Goal: Information Seeking & Learning: Learn about a topic

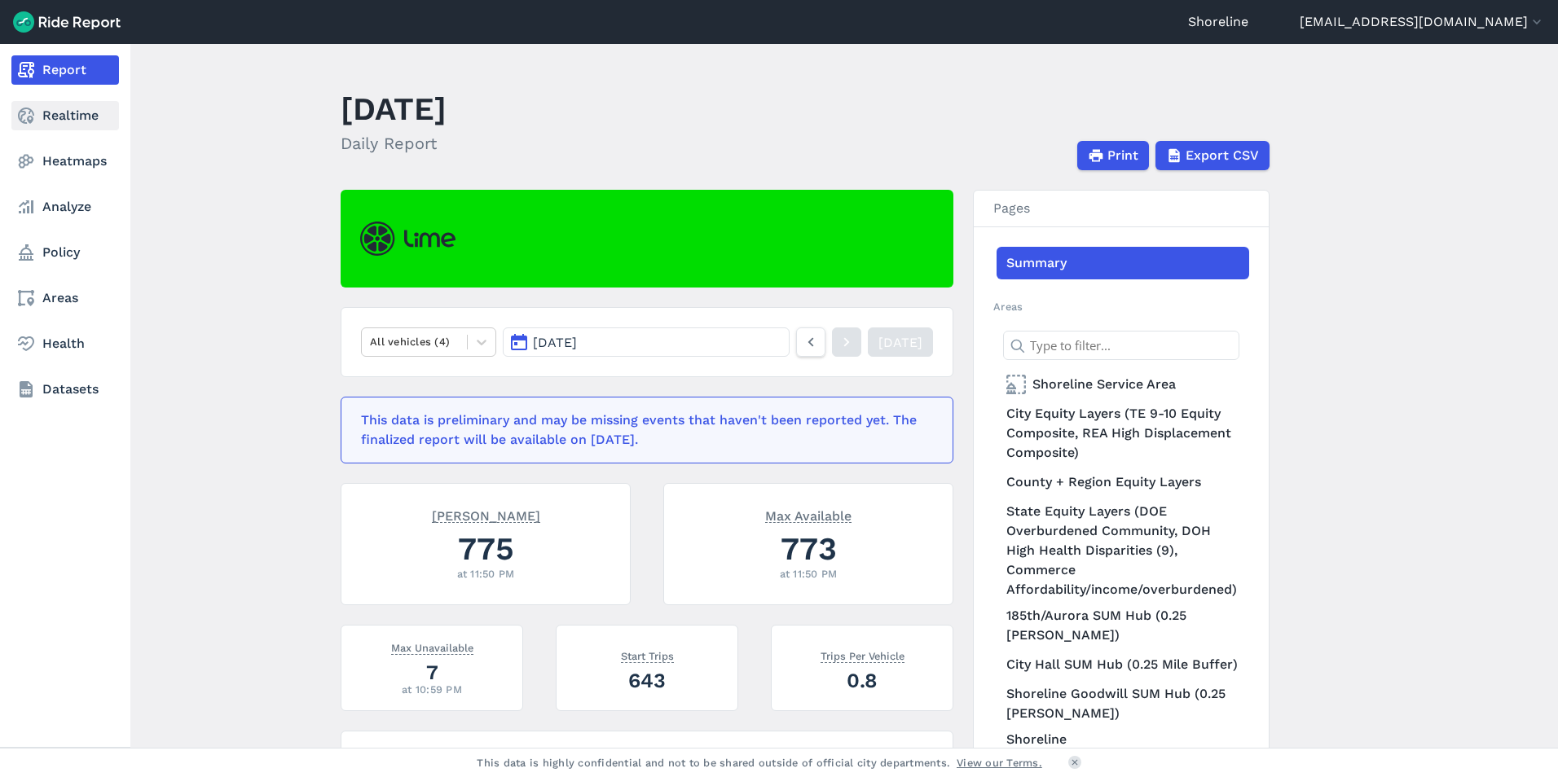
click at [37, 108] on link "Realtime" at bounding box center [65, 115] width 108 height 29
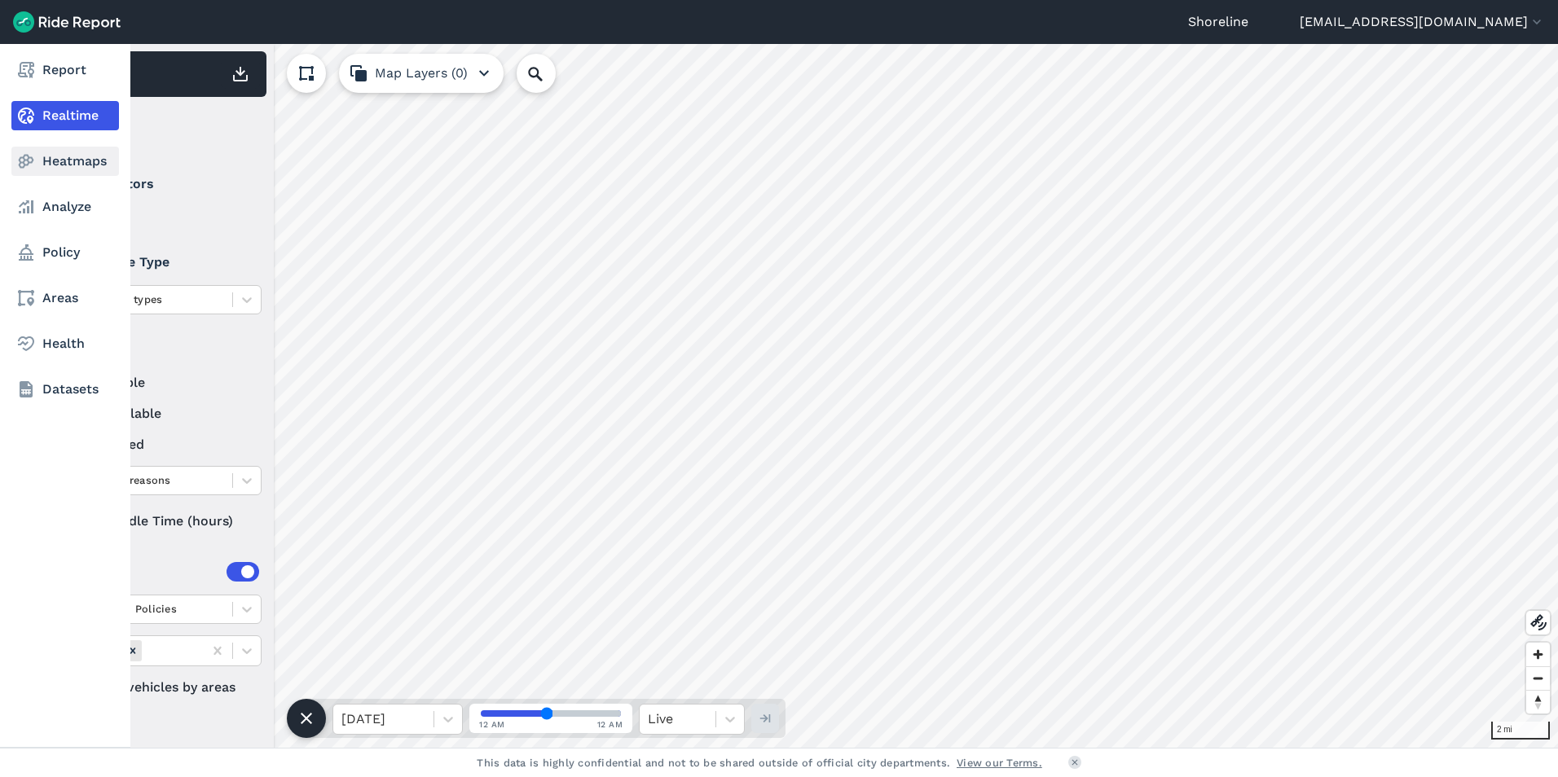
click at [37, 164] on link "Heatmaps" at bounding box center [65, 161] width 108 height 29
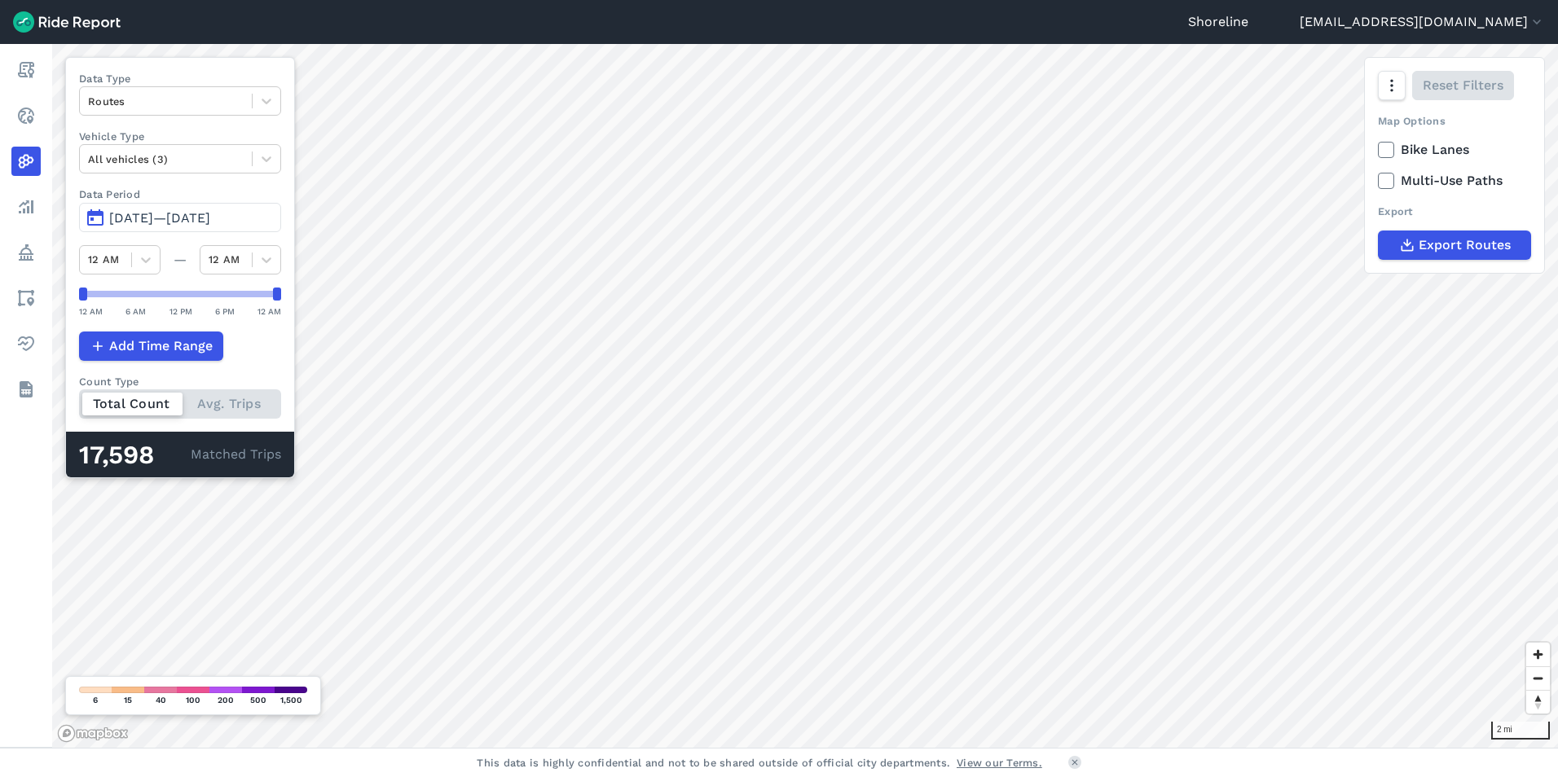
click at [157, 220] on span "[DATE]—[DATE]" at bounding box center [159, 217] width 101 height 15
click at [103, 218] on button "[DATE]—[DATE]" at bounding box center [180, 217] width 202 height 29
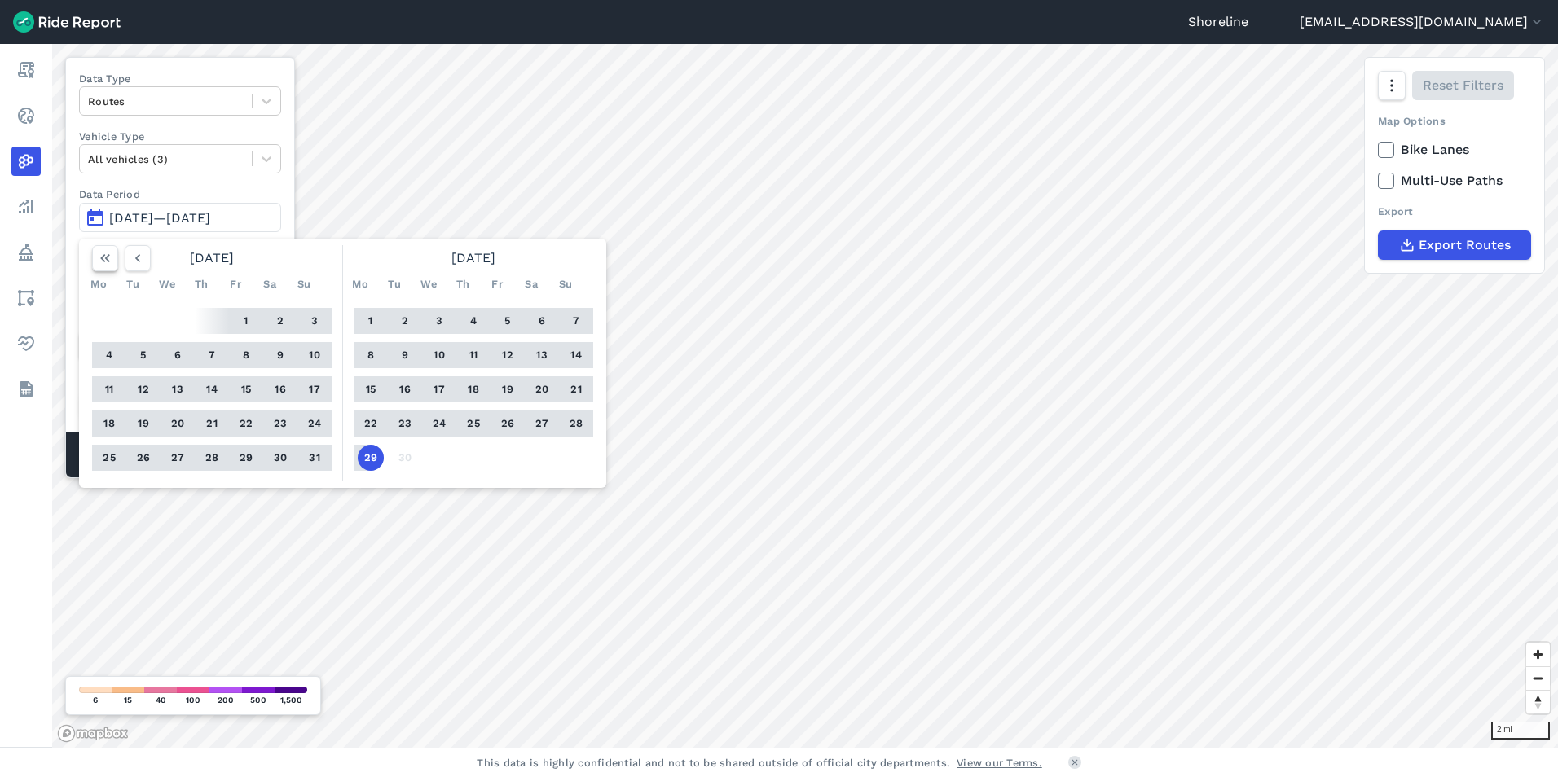
click at [105, 260] on icon "button" at bounding box center [105, 258] width 16 height 16
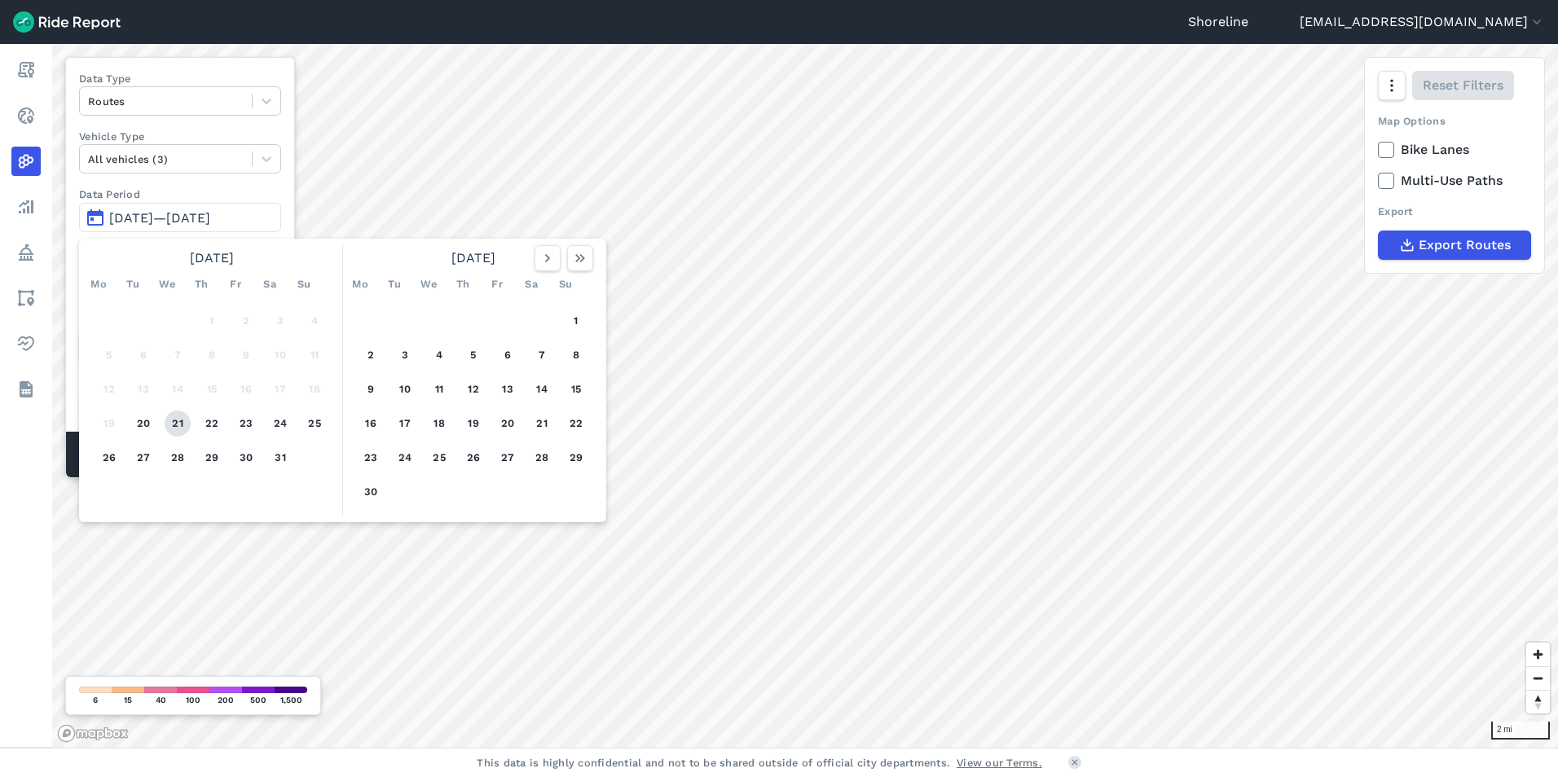
click at [170, 427] on button "21" at bounding box center [178, 424] width 26 height 26
click at [585, 258] on icon "button" at bounding box center [580, 258] width 16 height 16
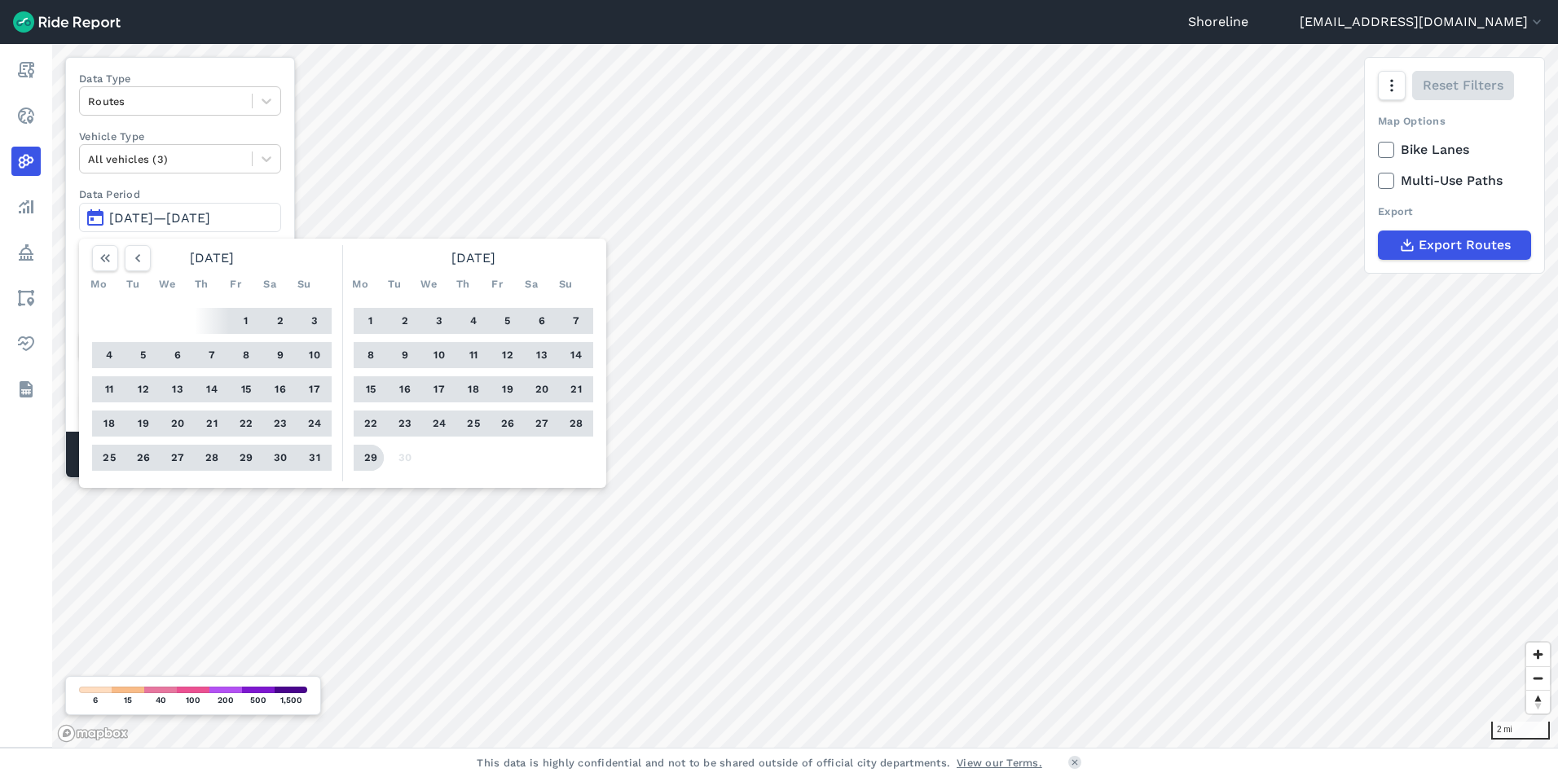
click at [373, 457] on button "29" at bounding box center [371, 458] width 26 height 26
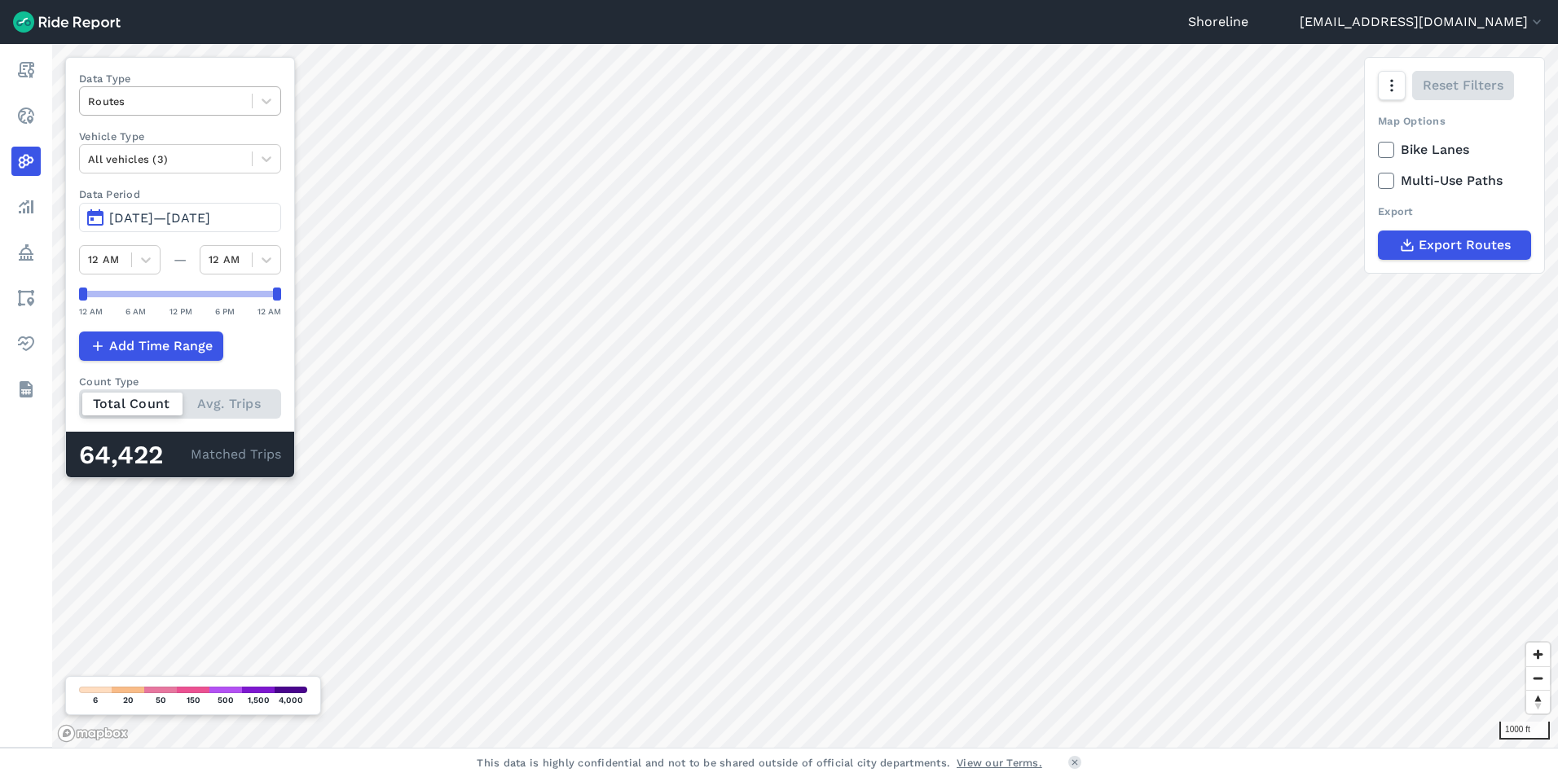
click at [181, 106] on div at bounding box center [166, 101] width 156 height 19
click at [211, 105] on div at bounding box center [166, 101] width 156 height 19
click at [198, 138] on div "Trip Starts" at bounding box center [180, 139] width 202 height 29
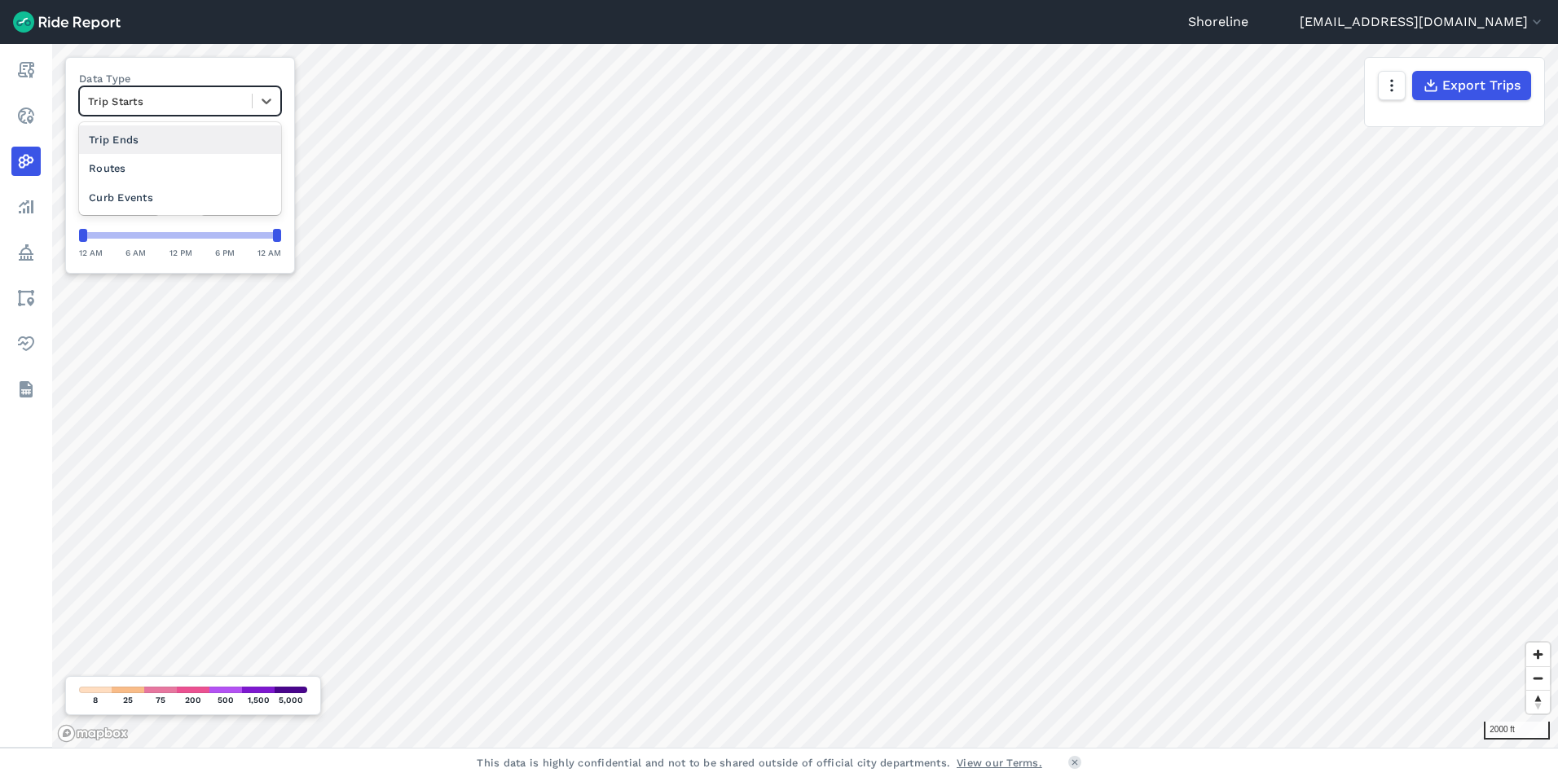
click at [238, 108] on div at bounding box center [166, 101] width 156 height 19
click at [196, 135] on div "Trip Ends" at bounding box center [180, 139] width 202 height 29
click at [863, 776] on html "Shoreline [EMAIL_ADDRESS][DOMAIN_NAME] Settings Terms Sign Out Report Realtime …" at bounding box center [779, 388] width 1558 height 777
click at [680, 35] on div "Shoreline [EMAIL_ADDRESS][DOMAIN_NAME] Settings Terms Sign Out Report Realtime …" at bounding box center [779, 388] width 1558 height 777
click at [210, 157] on span "[DATE]—[DATE]" at bounding box center [159, 159] width 101 height 15
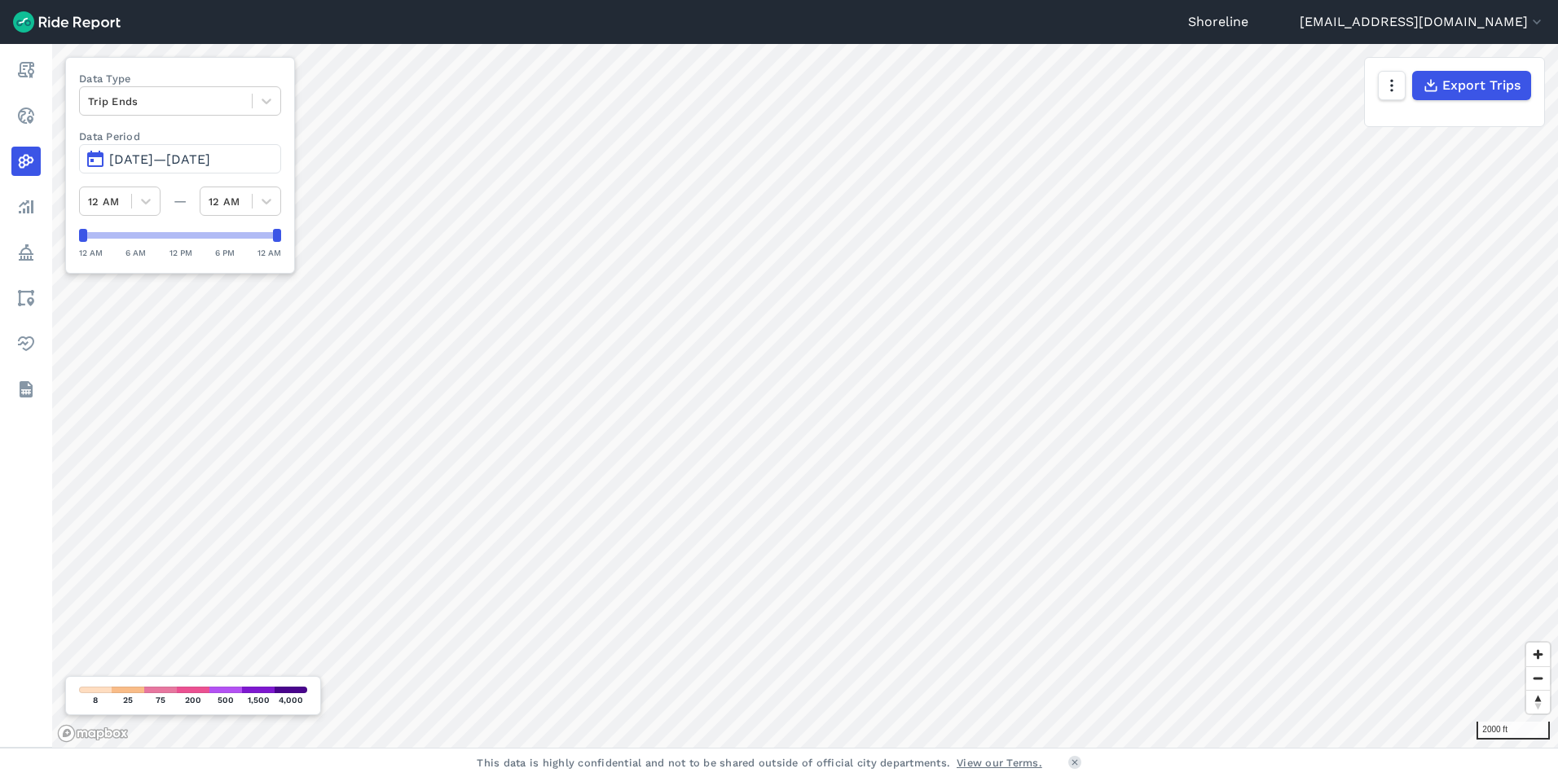
click at [152, 157] on span "[DATE]—[DATE]" at bounding box center [159, 159] width 101 height 15
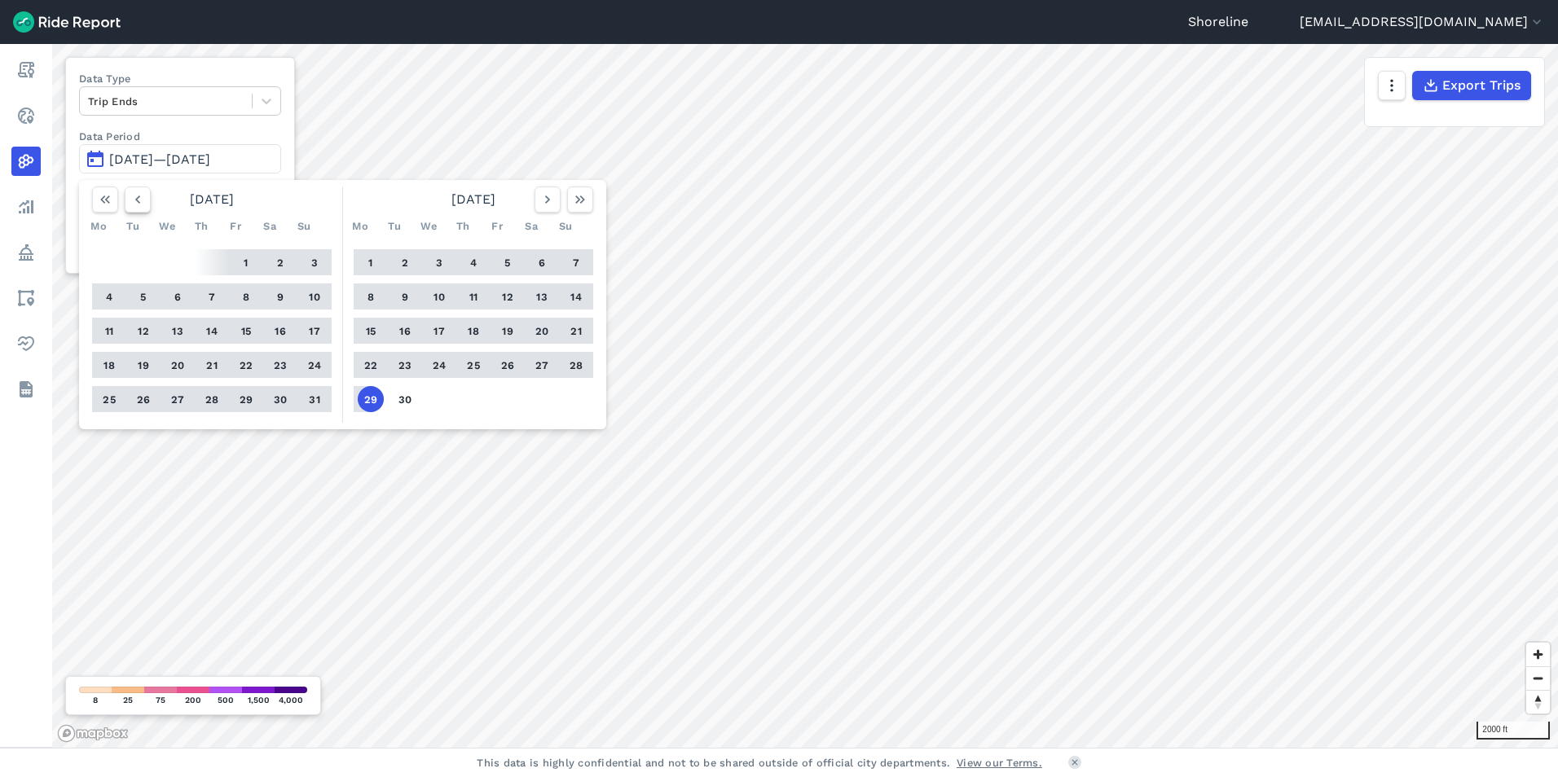
click at [135, 200] on icon "button" at bounding box center [138, 199] width 16 height 16
click at [136, 200] on icon "button" at bounding box center [138, 199] width 16 height 16
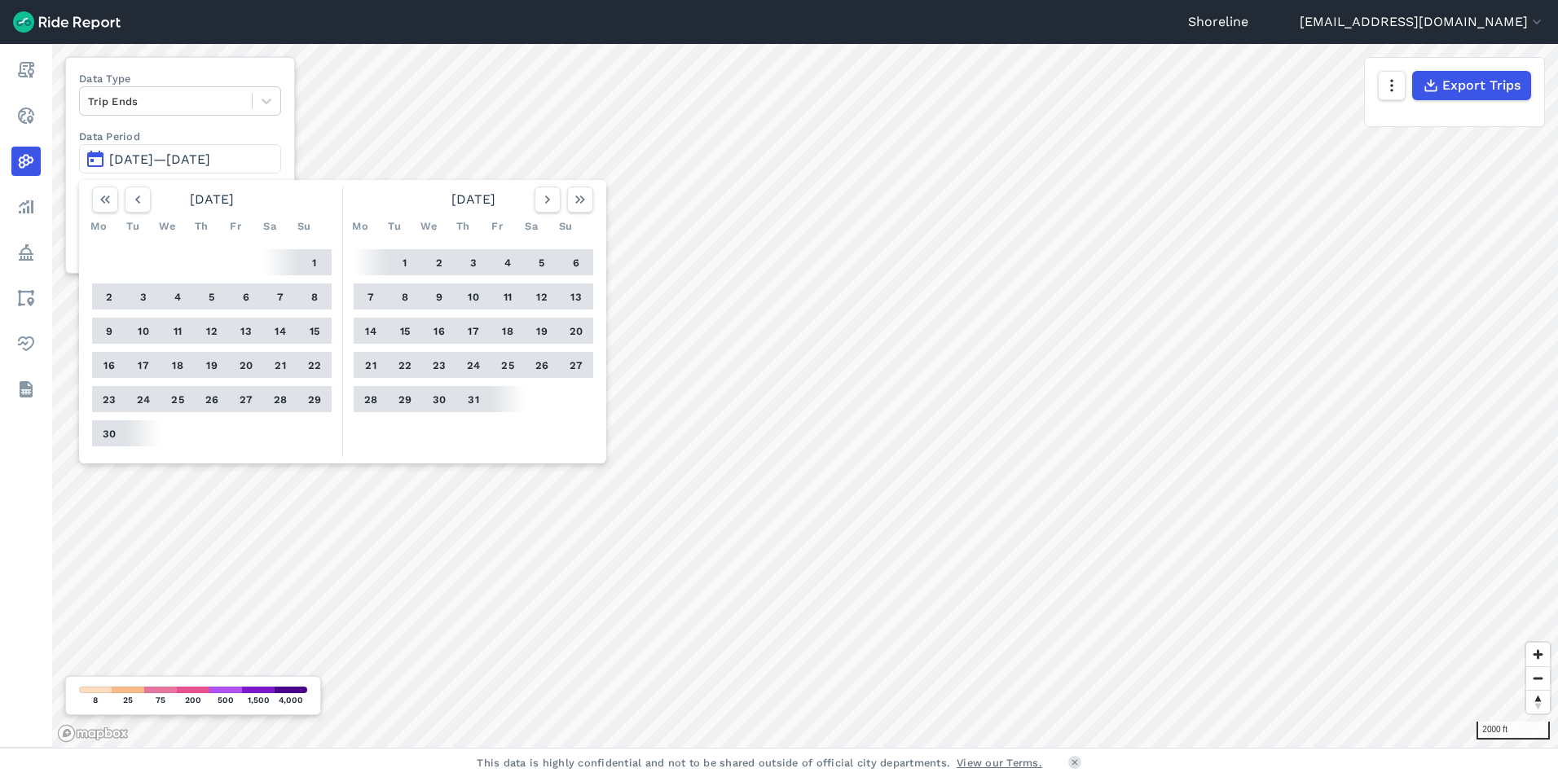
click at [220, 292] on button "5" at bounding box center [212, 297] width 26 height 26
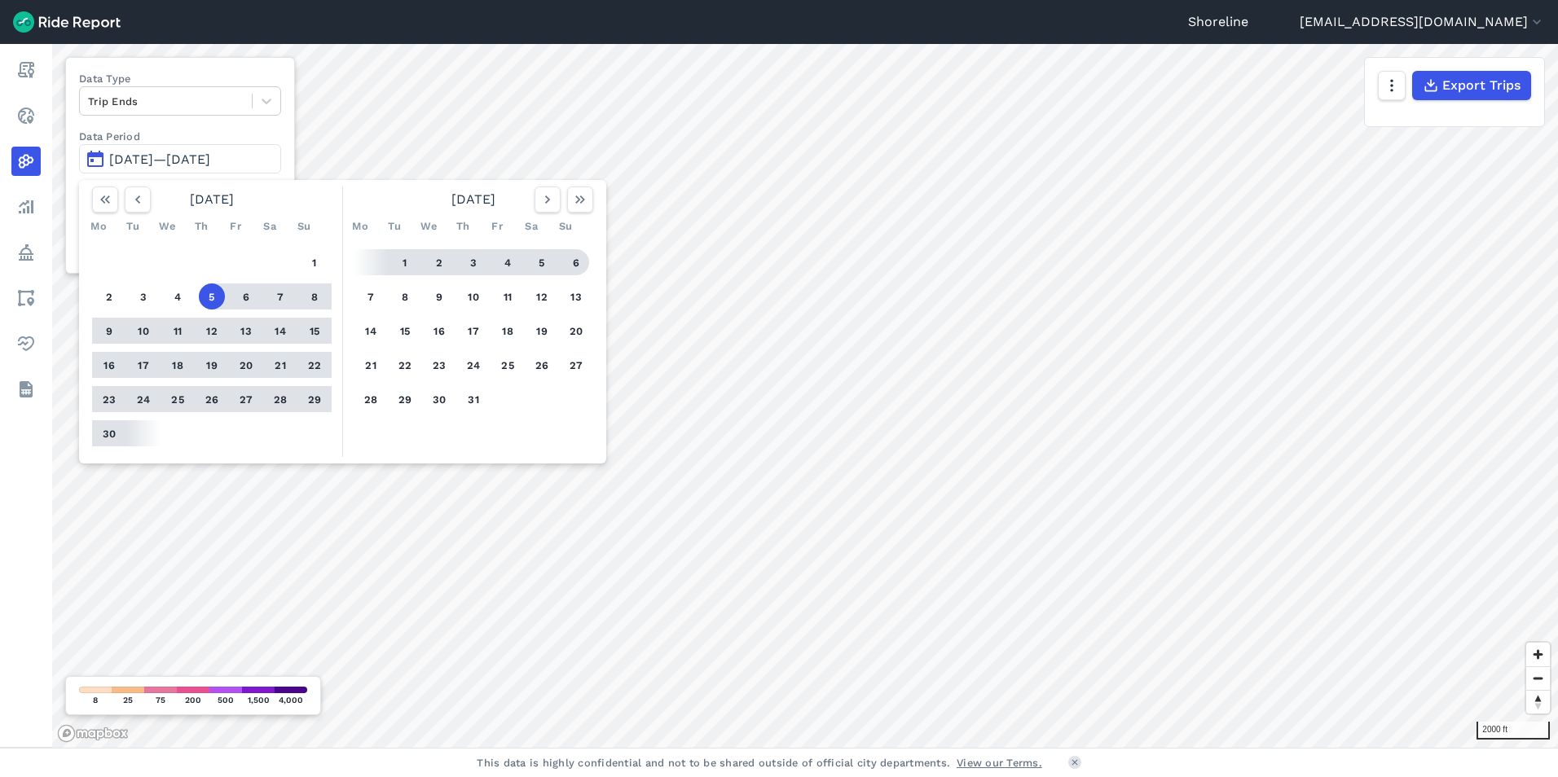
click at [593, 195] on div "[DATE]" at bounding box center [473, 200] width 253 height 26
click at [582, 204] on icon "button" at bounding box center [580, 199] width 16 height 16
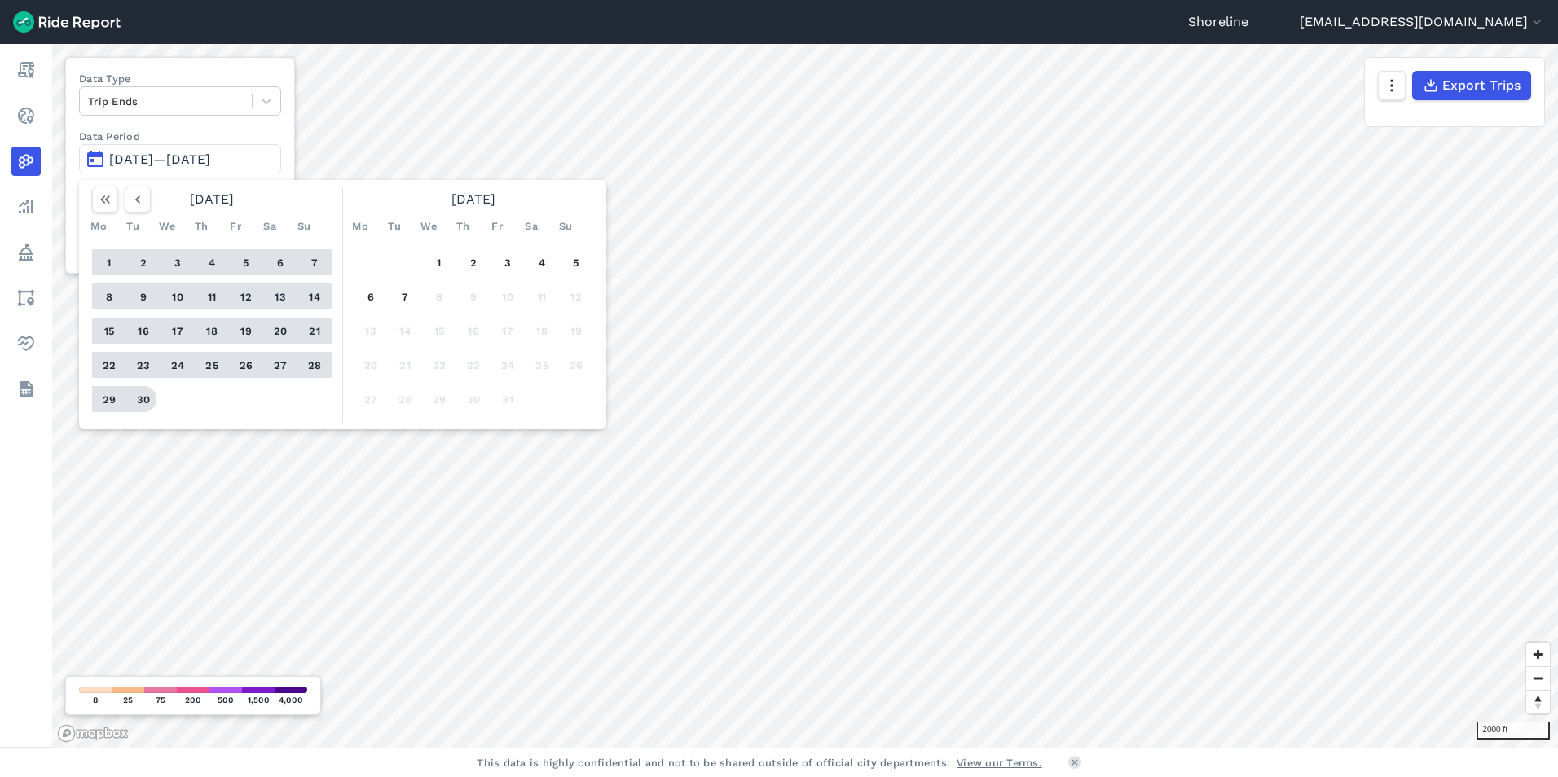
click at [145, 396] on button "30" at bounding box center [143, 399] width 26 height 26
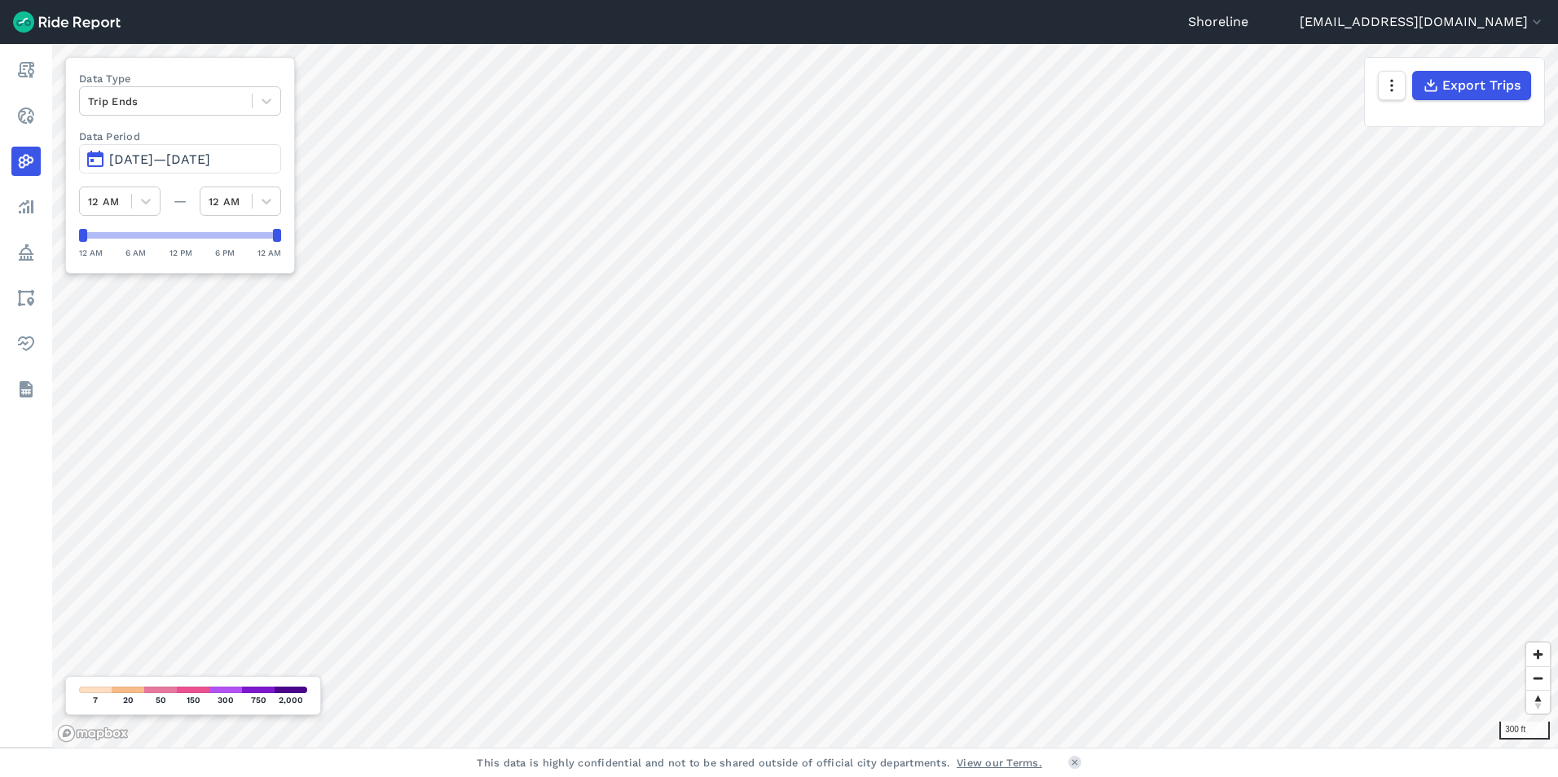
click at [81, 161] on div "300 ft Data Type Trip Ends Data Period Jun 5, 2025—[DATE] 12 AM — 12 AM 12 AM 6…" at bounding box center [805, 396] width 1506 height 704
click at [591, 0] on html "Shoreline [EMAIL_ADDRESS][DOMAIN_NAME] Settings Terms Sign Out Report Realtime …" at bounding box center [779, 388] width 1558 height 777
click at [275, 104] on icon at bounding box center [266, 101] width 16 height 16
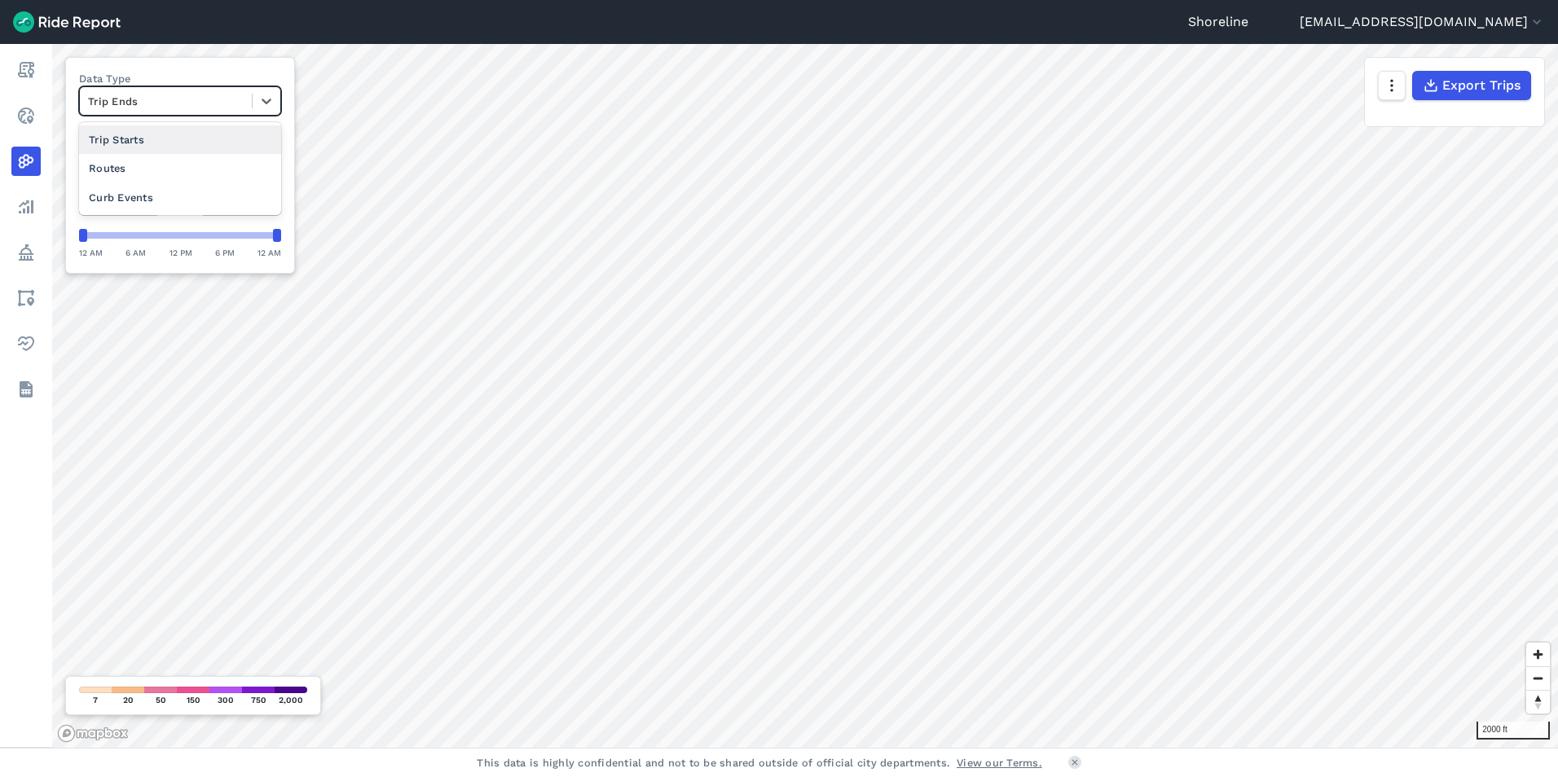
click at [170, 138] on div "Trip Starts" at bounding box center [180, 139] width 202 height 29
click at [271, 107] on icon at bounding box center [266, 101] width 16 height 16
click at [213, 167] on div "Routes" at bounding box center [180, 168] width 202 height 29
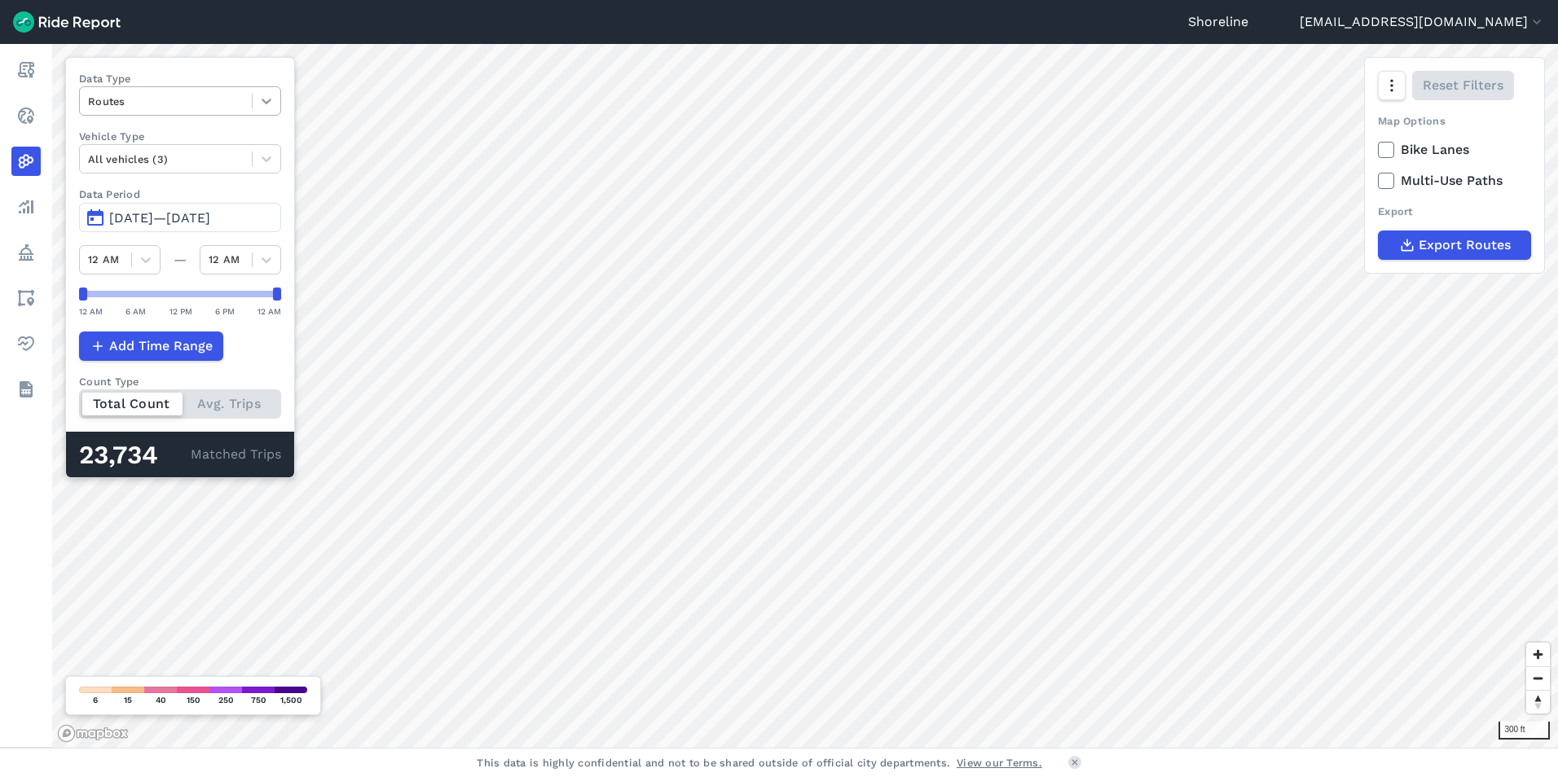
click at [262, 103] on icon at bounding box center [266, 101] width 16 height 16
click at [175, 168] on div "Trip Ends" at bounding box center [180, 168] width 202 height 29
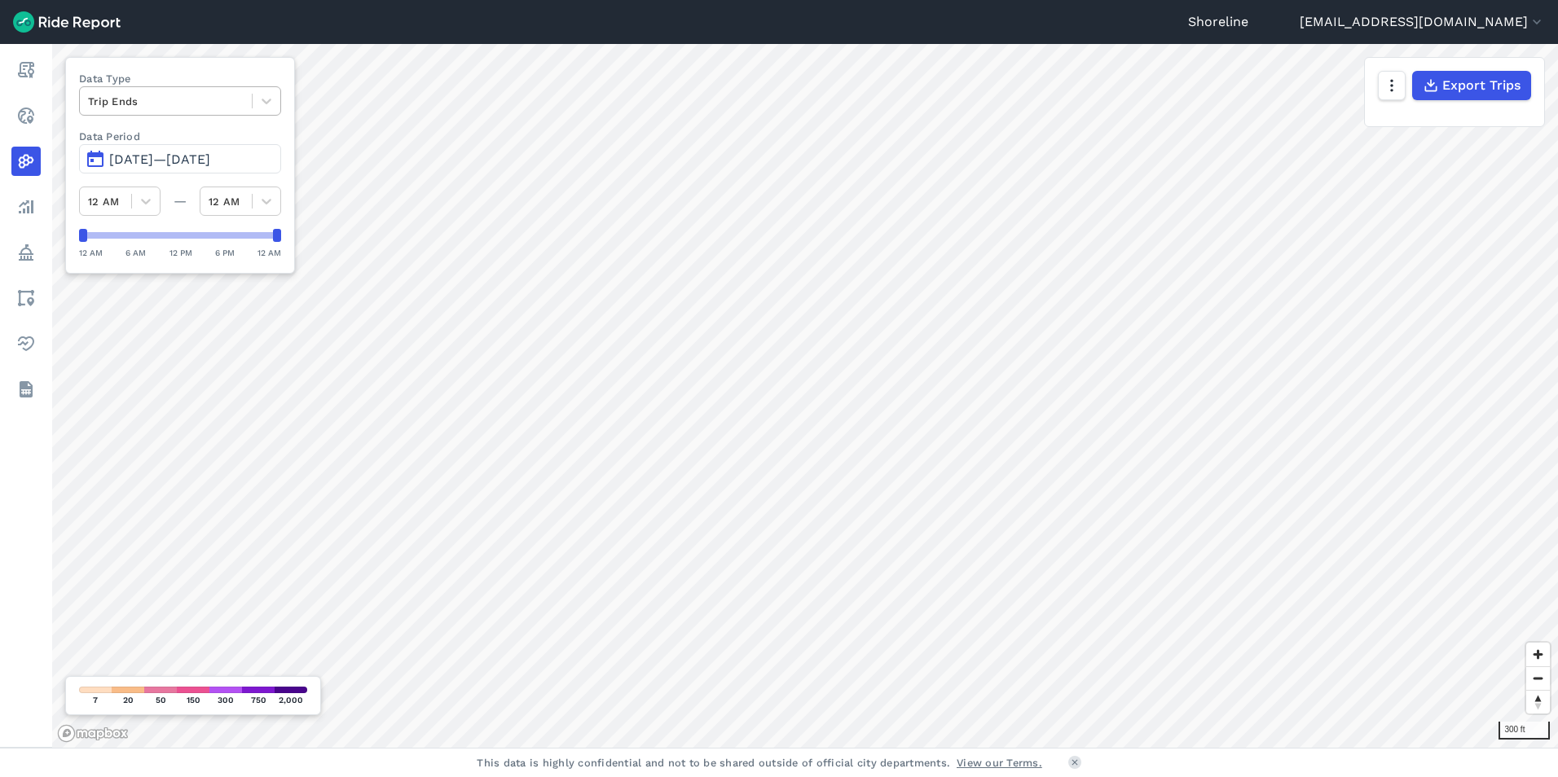
click at [200, 104] on div at bounding box center [166, 101] width 156 height 19
click at [173, 147] on div "Trip Starts" at bounding box center [180, 139] width 202 height 29
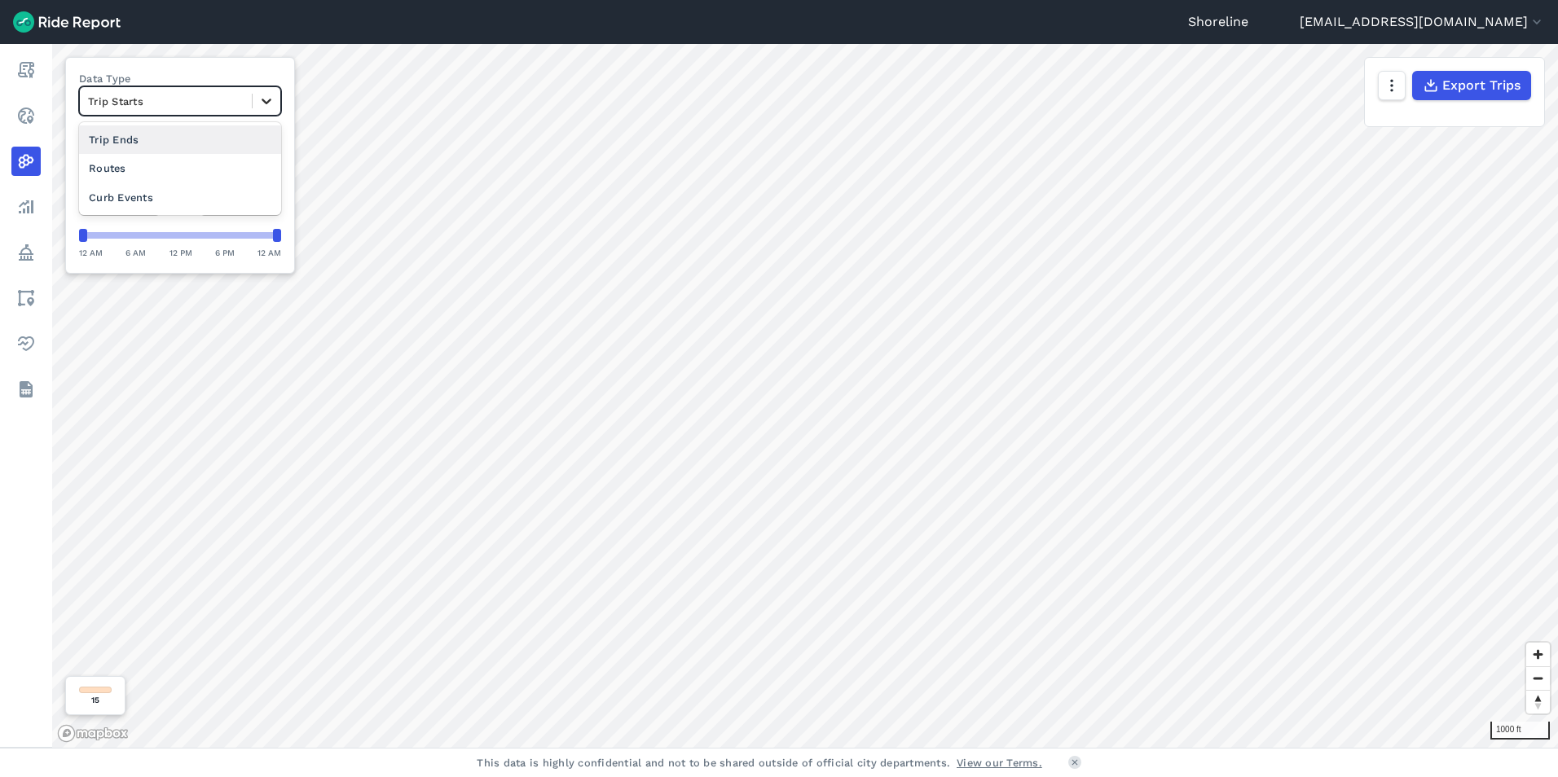
click at [270, 101] on icon at bounding box center [266, 101] width 16 height 16
click at [199, 141] on div "Trip Ends" at bounding box center [180, 139] width 202 height 29
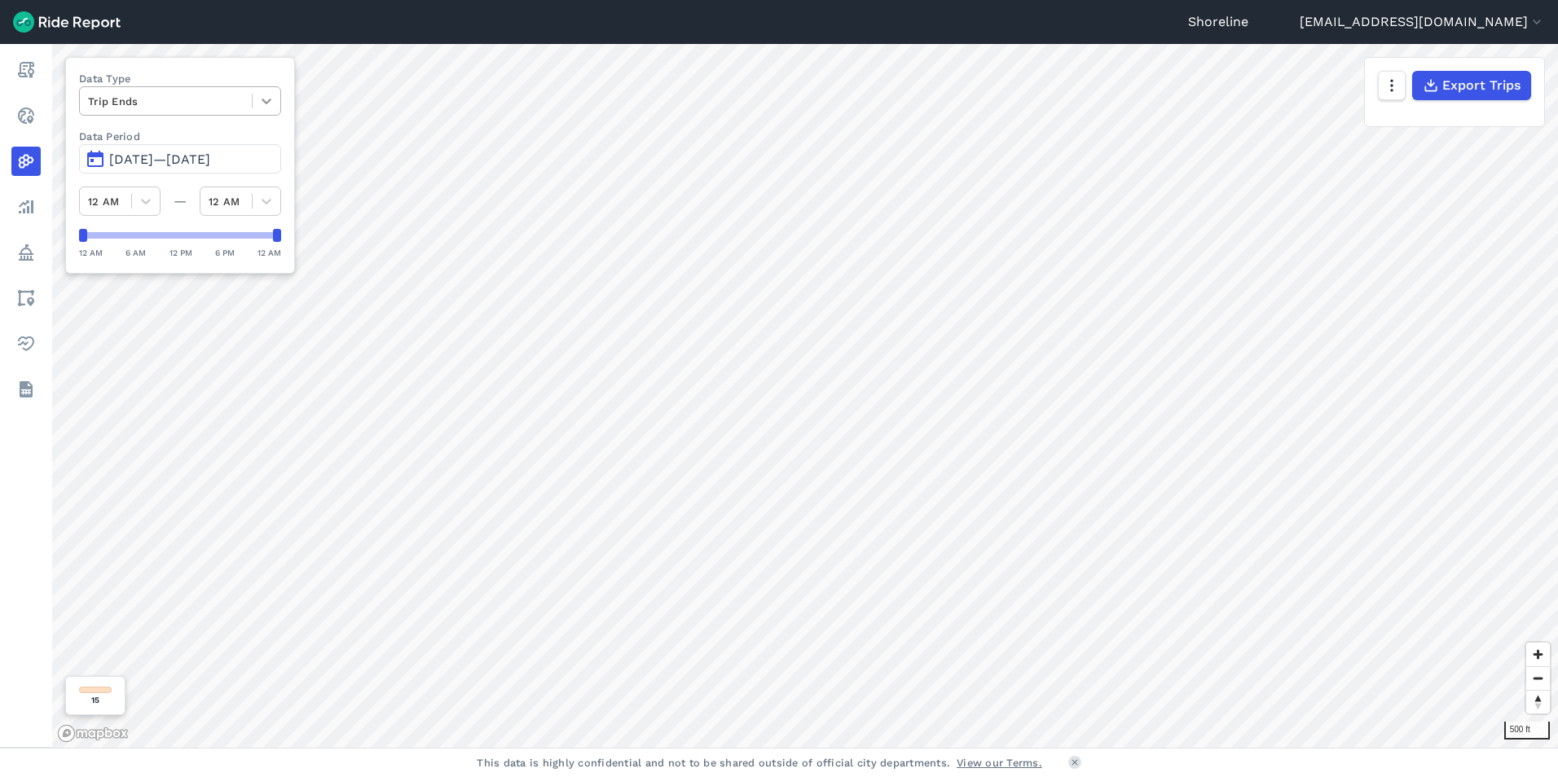
click at [270, 99] on icon at bounding box center [266, 101] width 16 height 16
click at [173, 148] on div "Trip Starts" at bounding box center [180, 139] width 202 height 29
click at [272, 99] on icon at bounding box center [266, 101] width 16 height 16
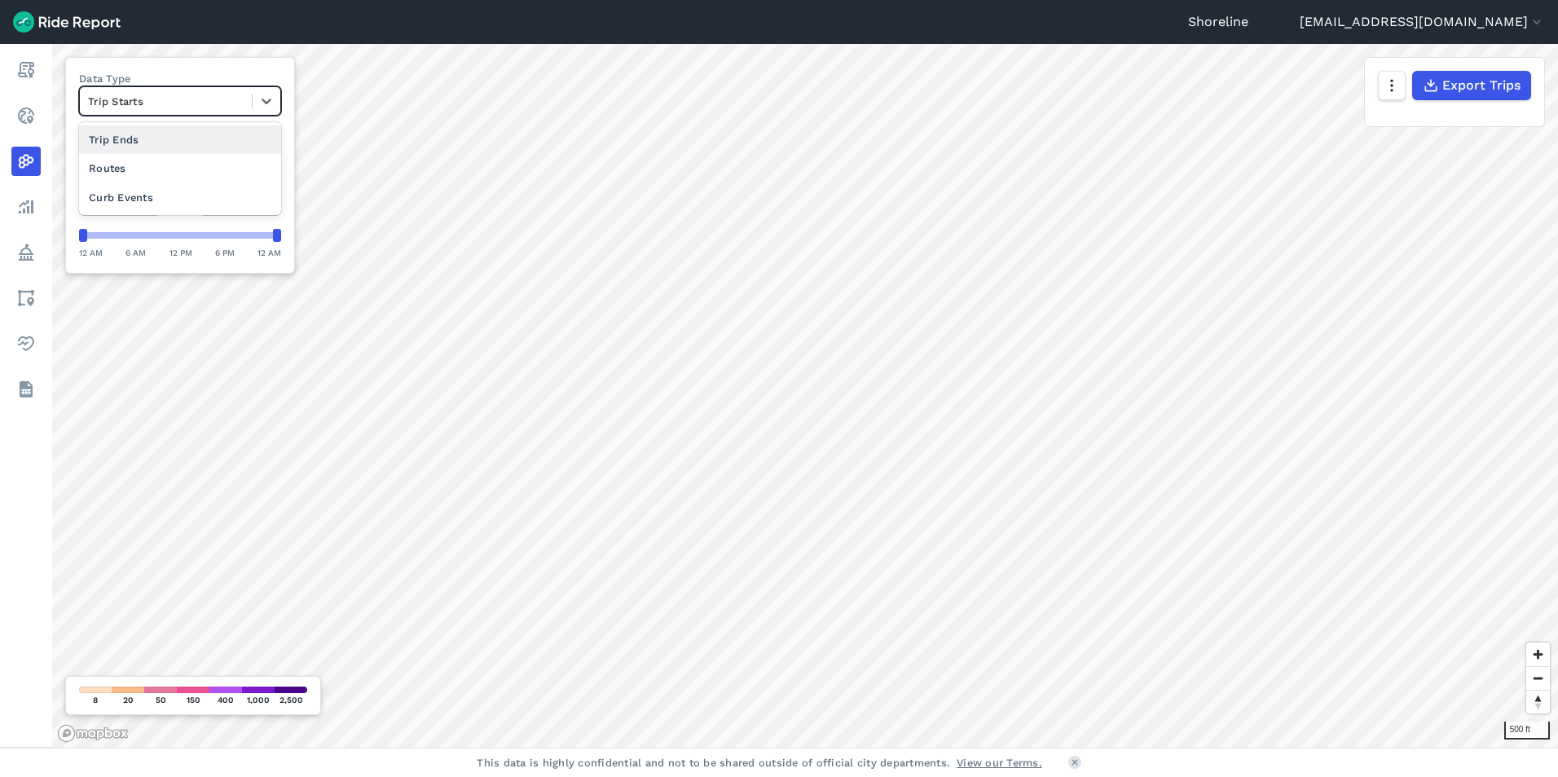
click at [187, 135] on div "Trip Ends" at bounding box center [180, 139] width 202 height 29
click at [252, 99] on div "Trip Ends" at bounding box center [166, 101] width 172 height 25
drag, startPoint x: 165, startPoint y: 139, endPoint x: 287, endPoint y: 192, distance: 132.4
click at [165, 138] on div "Trip Starts" at bounding box center [180, 139] width 202 height 29
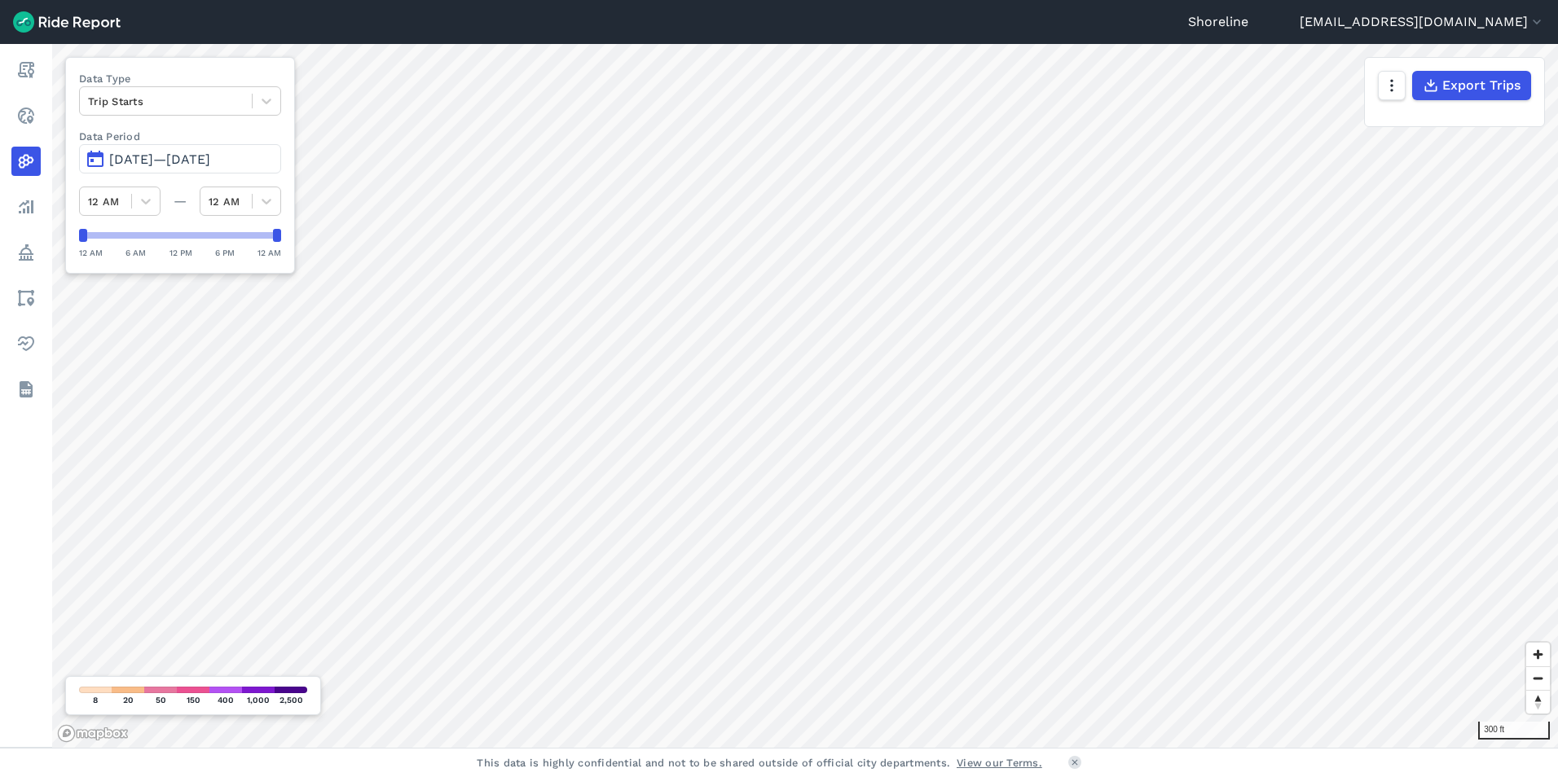
click at [987, 763] on link "View our Terms." at bounding box center [999, 762] width 86 height 15
click at [213, 240] on div "200 ft Data Type Trip Starts Data Period Jun 5, 2025—[DATE] 12 AM — 12 AM 12 AM…" at bounding box center [805, 396] width 1506 height 704
